Goal: Information Seeking & Learning: Check status

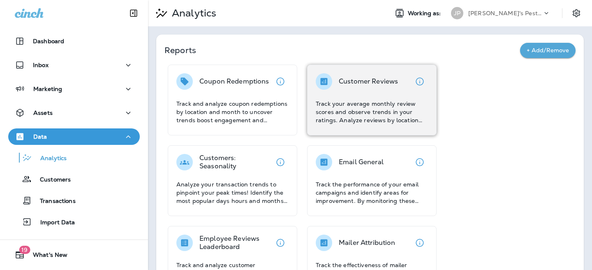
click at [406, 100] on p "Track your average monthly review scores and observe trends in your ratings. An…" at bounding box center [372, 112] width 112 height 25
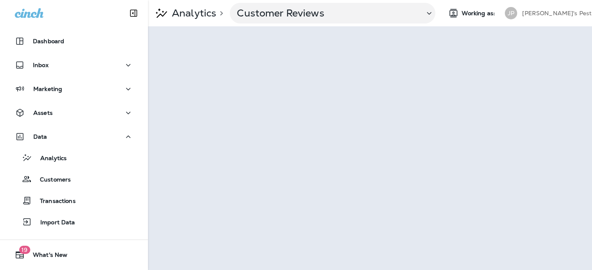
click at [543, 10] on p "[PERSON_NAME]'s Pest Control - [GEOGRAPHIC_DATA]" at bounding box center [559, 13] width 74 height 7
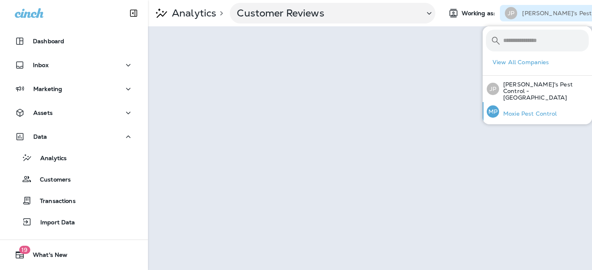
click at [513, 110] on p "Moxie Pest Control" at bounding box center [528, 113] width 58 height 7
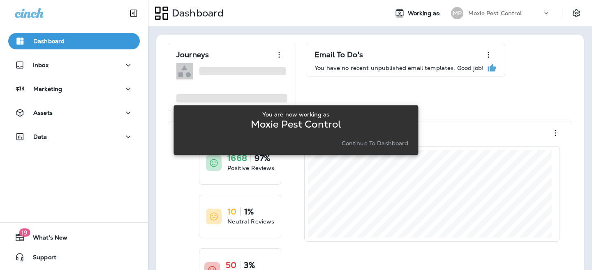
click at [361, 145] on p "Continue to Dashboard" at bounding box center [375, 143] width 67 height 7
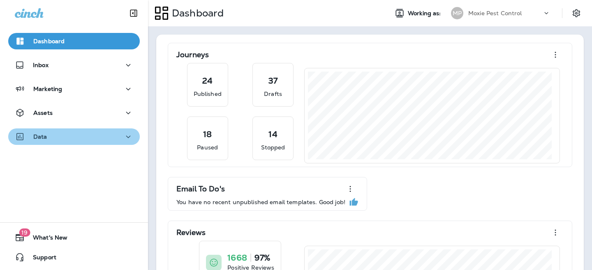
click at [76, 136] on div "Data" at bounding box center [74, 137] width 118 height 10
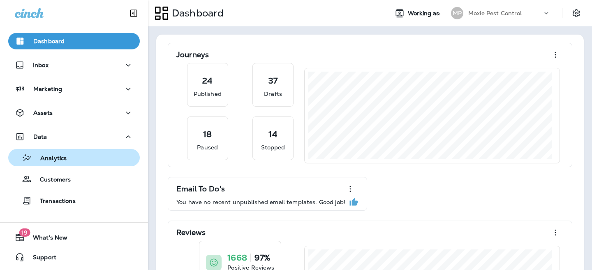
click at [60, 163] on div "Analytics" at bounding box center [39, 157] width 55 height 12
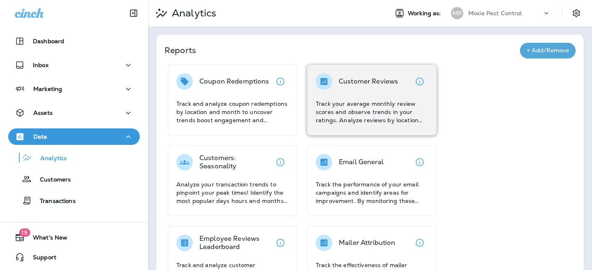
click at [379, 117] on p "Track your average monthly review scores and observe trends in your ratings. An…" at bounding box center [372, 112] width 112 height 25
